Goal: Find specific page/section: Find specific page/section

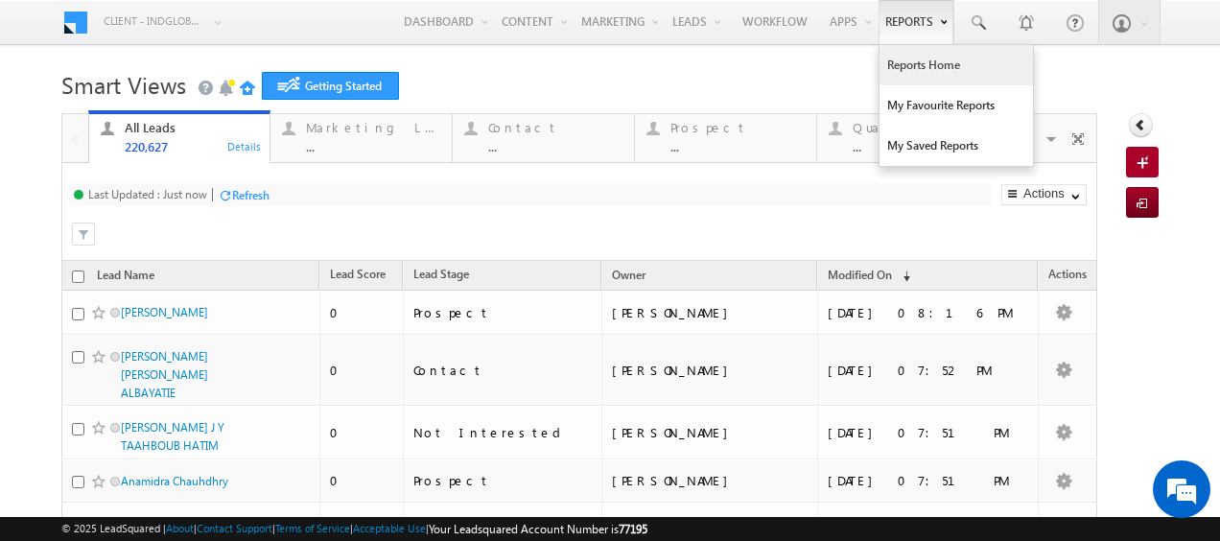
click at [919, 58] on link "Reports Home" at bounding box center [955, 65] width 153 height 40
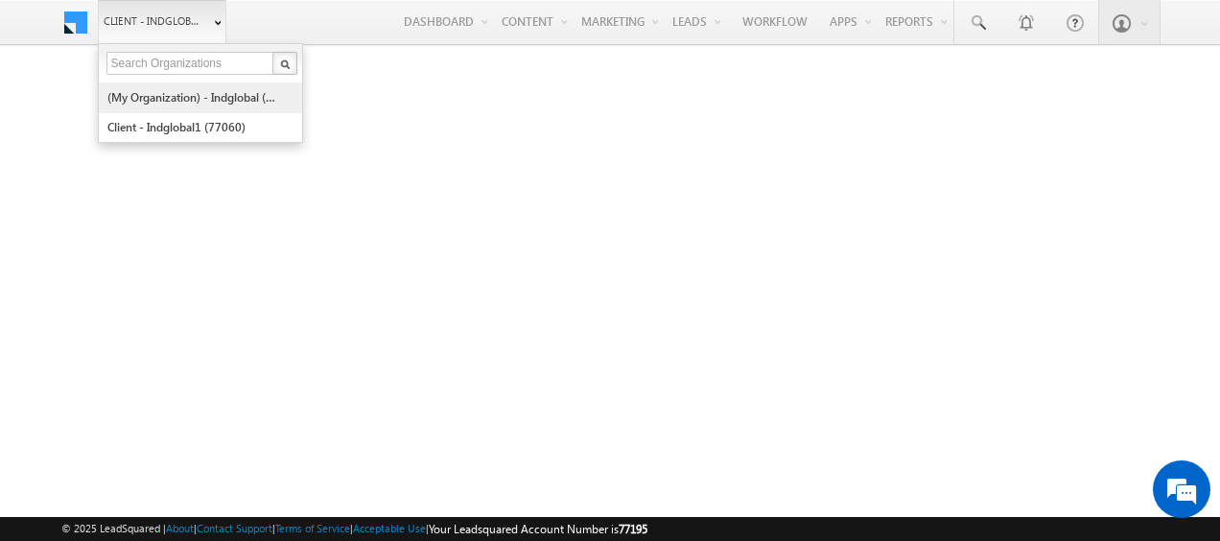
click at [202, 87] on link "(My Organization) - indglobal (48060)" at bounding box center [193, 97] width 175 height 30
